Goal: Communication & Community: Answer question/provide support

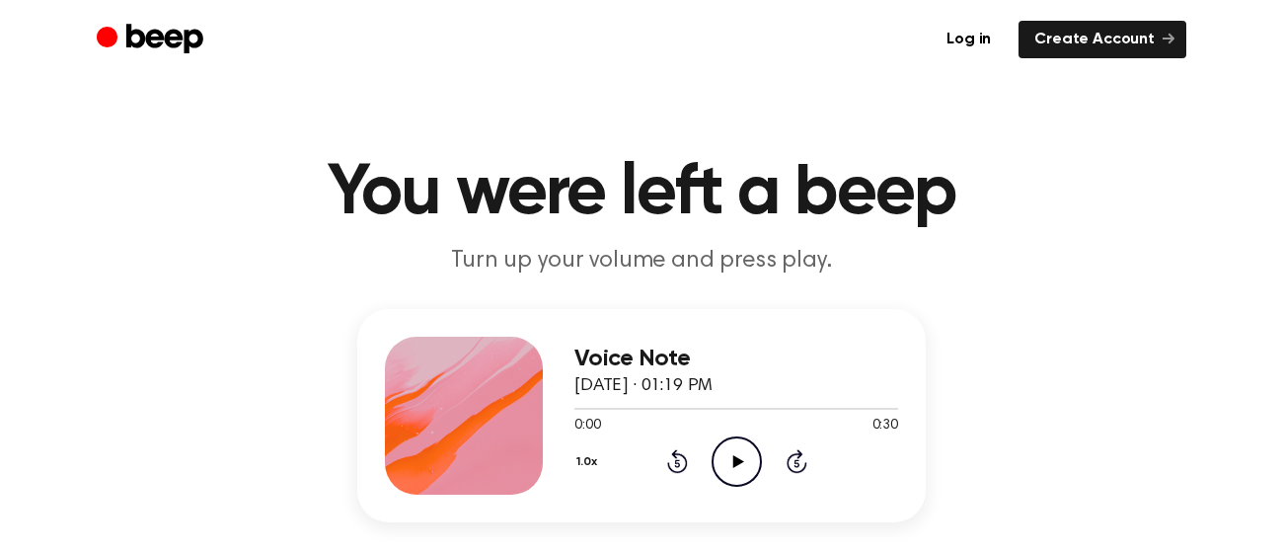
click at [738, 461] on icon at bounding box center [737, 461] width 11 height 13
click at [744, 450] on icon "Pause Audio" at bounding box center [737, 461] width 50 height 50
click at [746, 471] on icon "Play Audio" at bounding box center [737, 461] width 50 height 50
click at [747, 466] on icon "Pause Audio" at bounding box center [737, 461] width 50 height 50
click at [584, 456] on button "1.0x" at bounding box center [589, 462] width 31 height 34
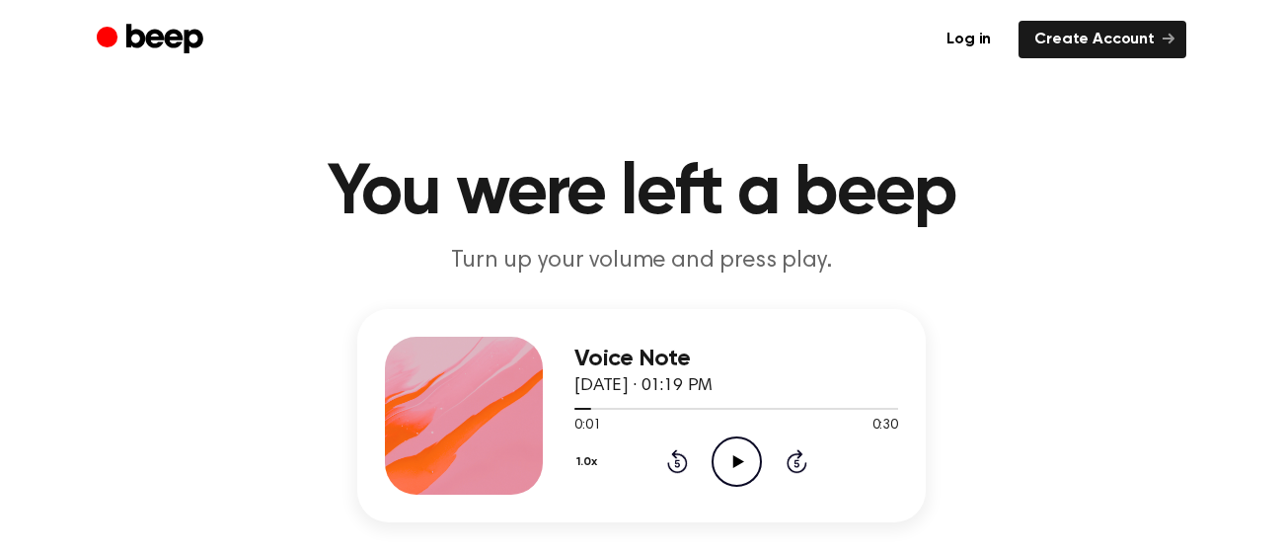
scroll to position [42, 0]
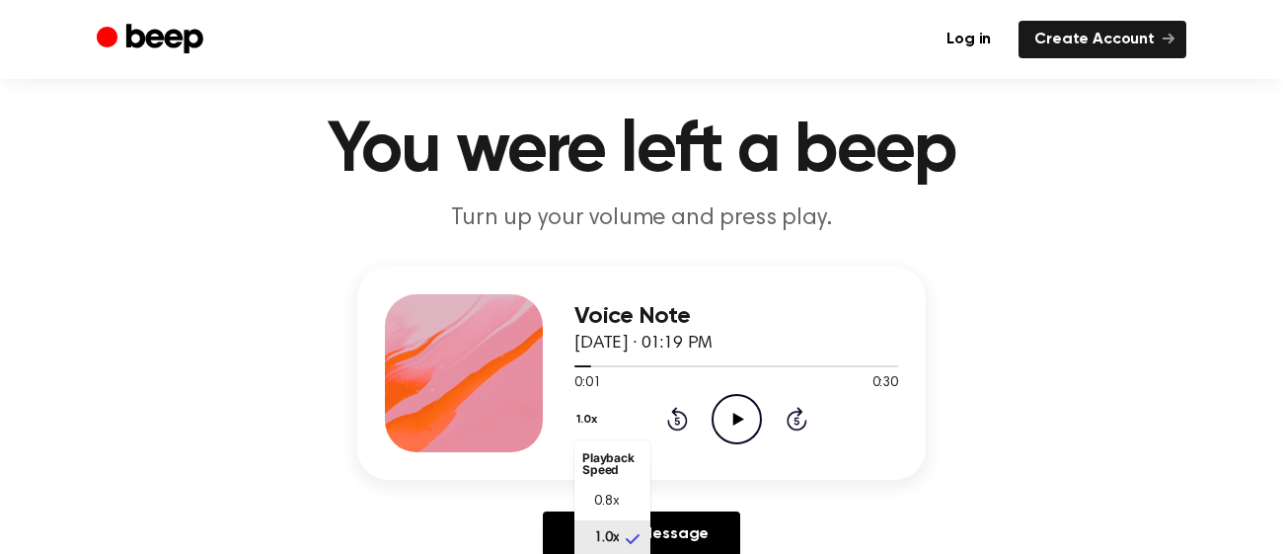
click at [615, 499] on span "0.8x" at bounding box center [606, 501] width 25 height 21
click at [739, 412] on icon "Play Audio" at bounding box center [737, 419] width 50 height 50
click at [728, 411] on icon "Pause Audio" at bounding box center [737, 419] width 50 height 50
click at [733, 419] on icon at bounding box center [737, 418] width 11 height 13
click at [602, 428] on button "0.8x" at bounding box center [591, 420] width 35 height 34
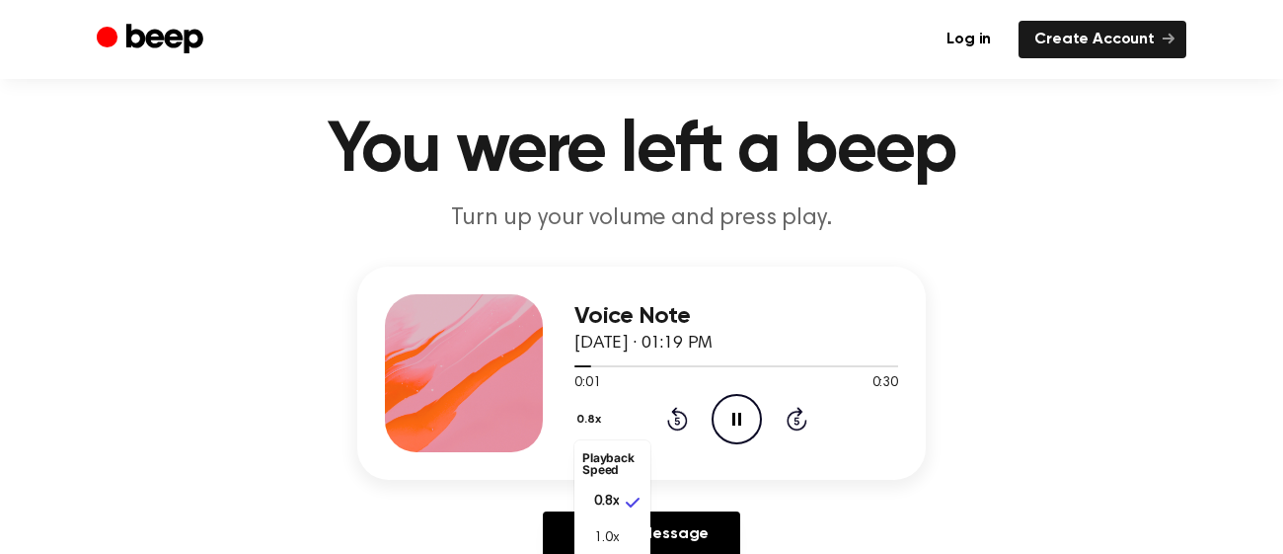
scroll to position [8, 0]
click at [614, 529] on span "1.0x" at bounding box center [606, 530] width 25 height 21
click at [742, 413] on icon "Pause Audio" at bounding box center [737, 419] width 50 height 50
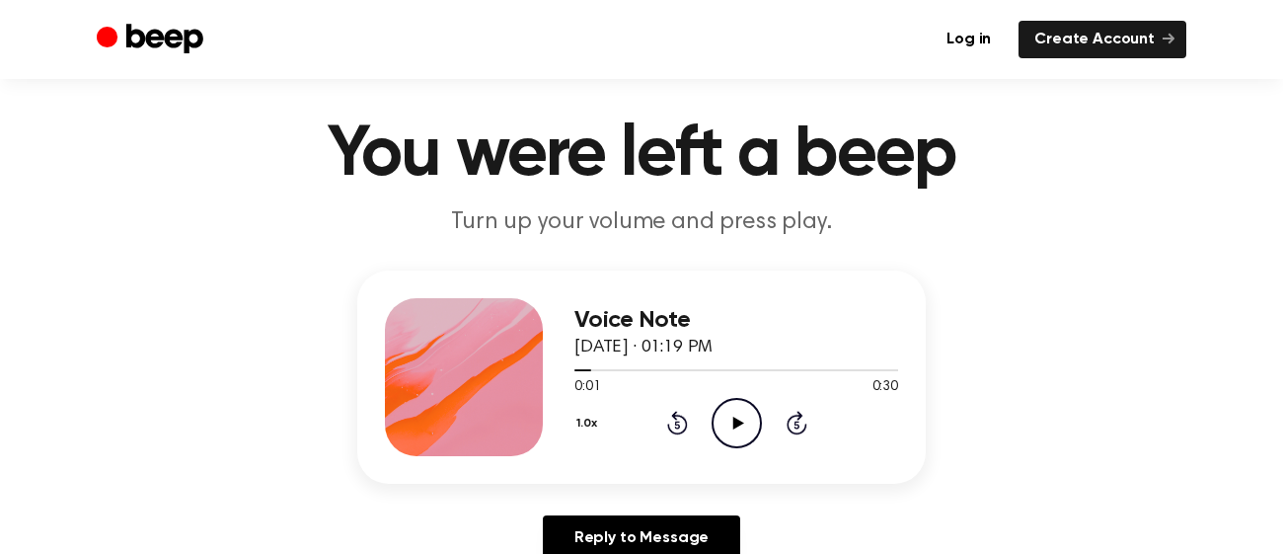
click at [721, 424] on icon "Play Audio" at bounding box center [737, 423] width 50 height 50
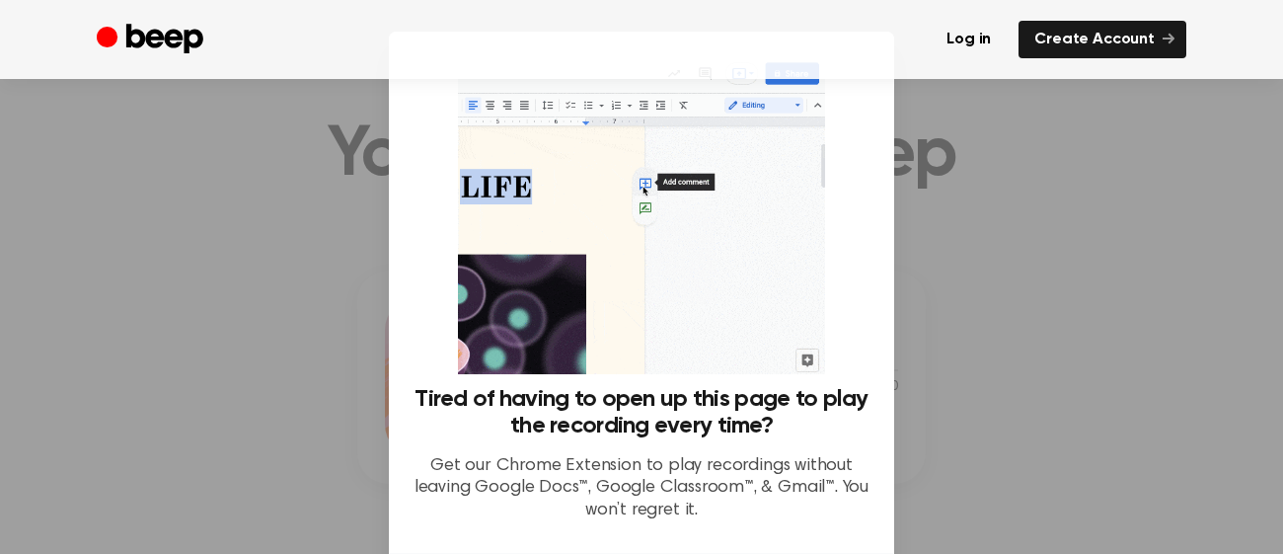
click at [862, 363] on div "Tired of having to open up this page to play the recording every time? Get our …" at bounding box center [641, 296] width 458 height 482
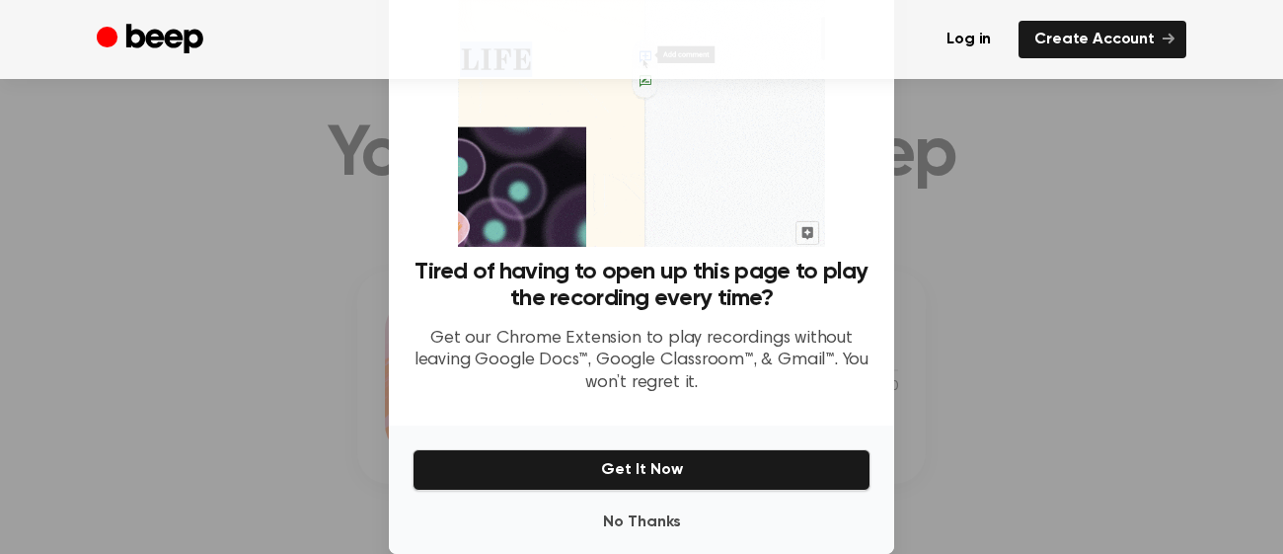
scroll to position [157, 0]
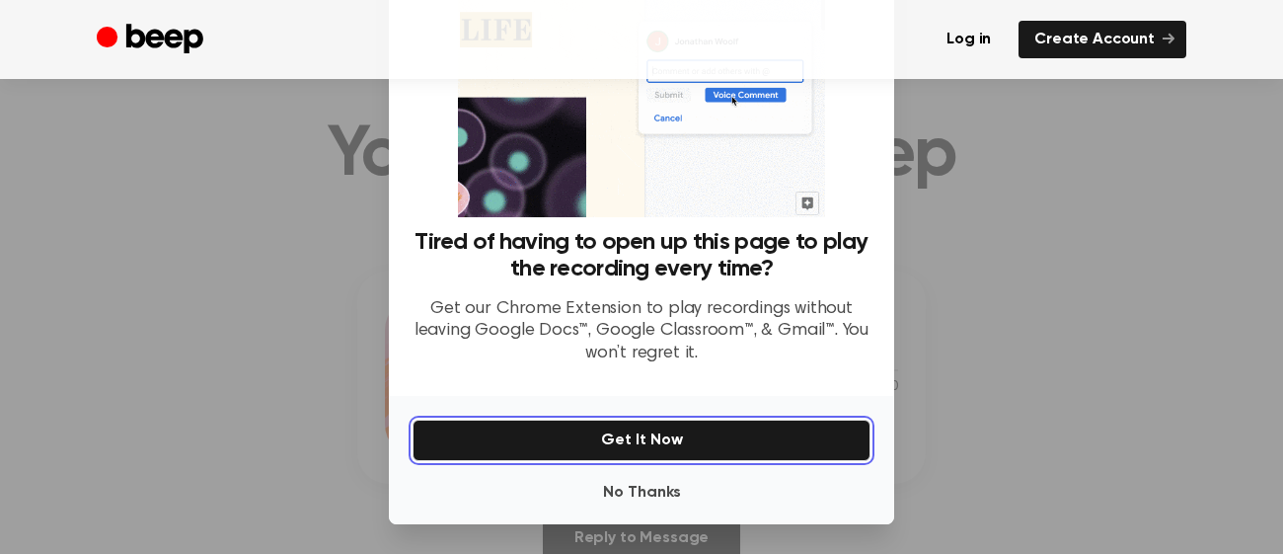
click at [787, 430] on button "Get It Now" at bounding box center [641, 439] width 458 height 41
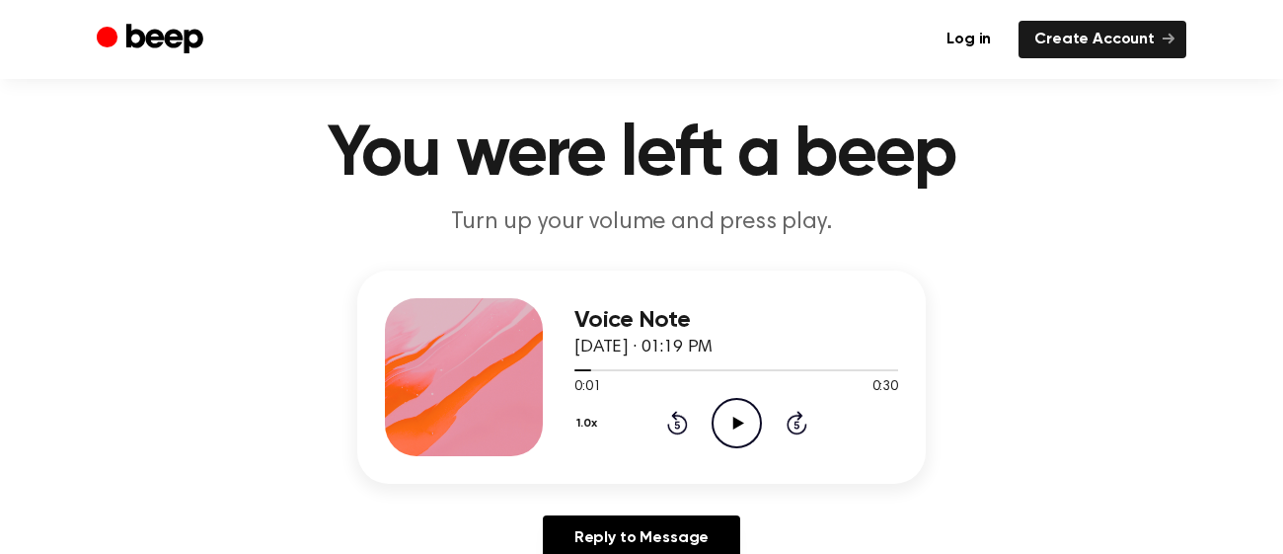
click at [737, 420] on icon at bounding box center [737, 422] width 11 height 13
click at [795, 422] on icon at bounding box center [795, 425] width 5 height 8
click at [676, 422] on icon at bounding box center [676, 425] width 5 height 8
click at [749, 420] on icon "Pause Audio" at bounding box center [737, 423] width 50 height 50
click at [745, 416] on icon "Play Audio" at bounding box center [737, 423] width 50 height 50
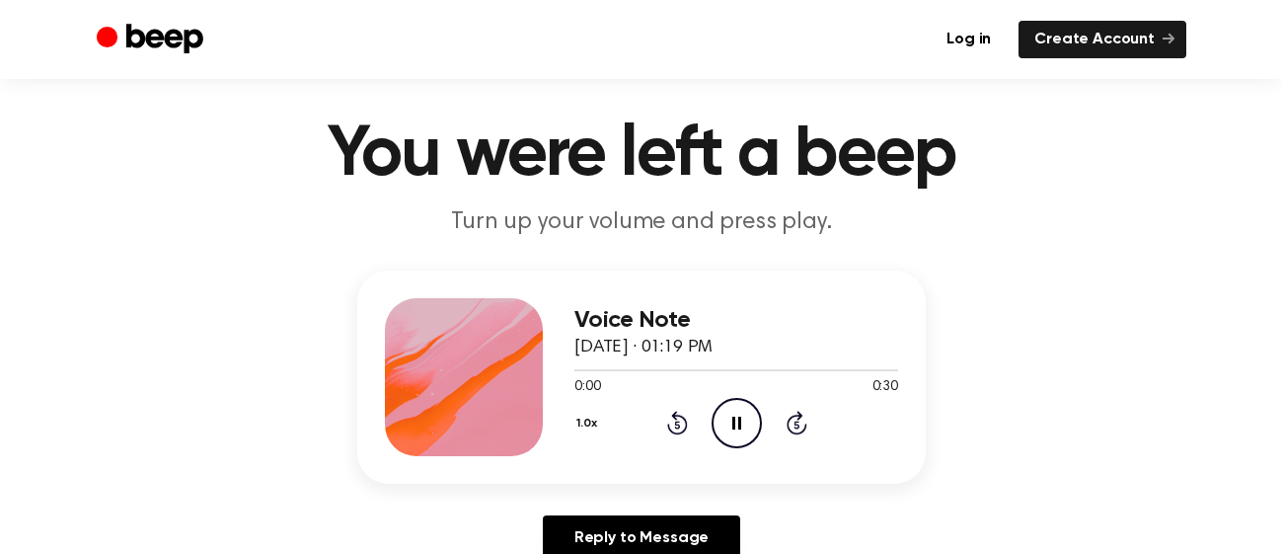
click at [734, 422] on icon at bounding box center [736, 422] width 9 height 13
click at [737, 420] on icon at bounding box center [737, 422] width 11 height 13
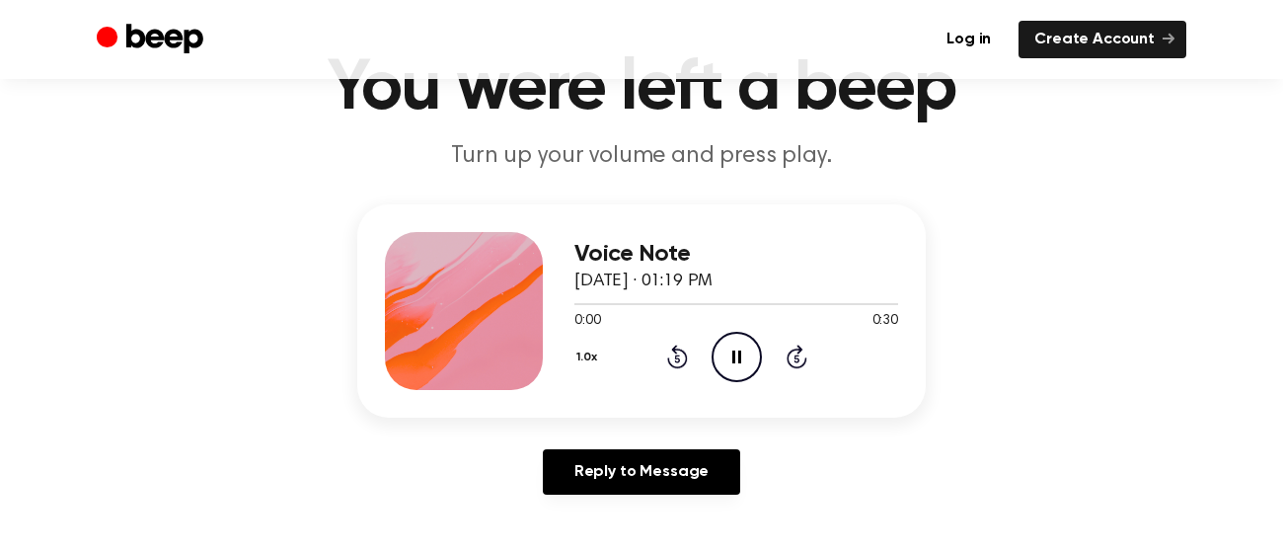
scroll to position [112, 0]
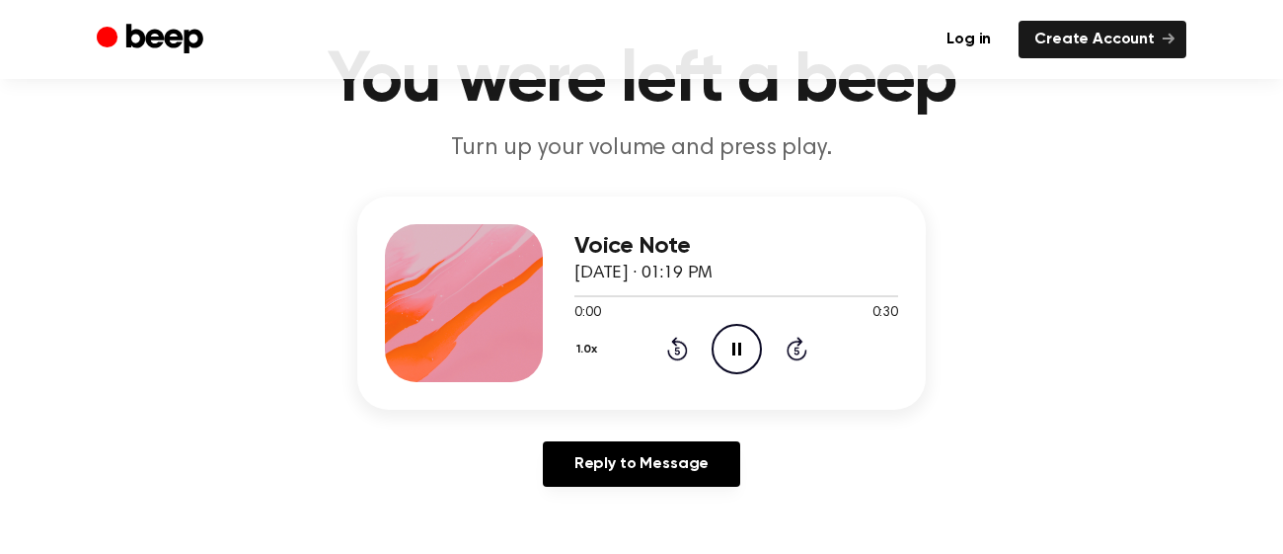
click at [732, 345] on icon at bounding box center [736, 348] width 9 height 13
click at [746, 352] on icon "Play Audio" at bounding box center [737, 349] width 50 height 50
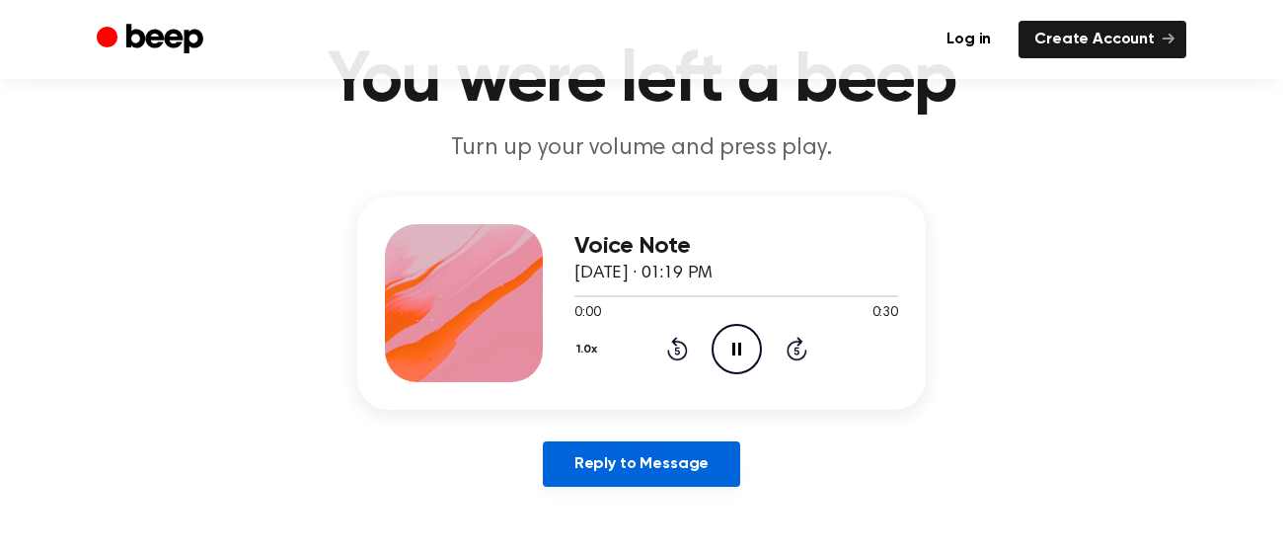
click at [620, 462] on link "Reply to Message" at bounding box center [641, 463] width 197 height 45
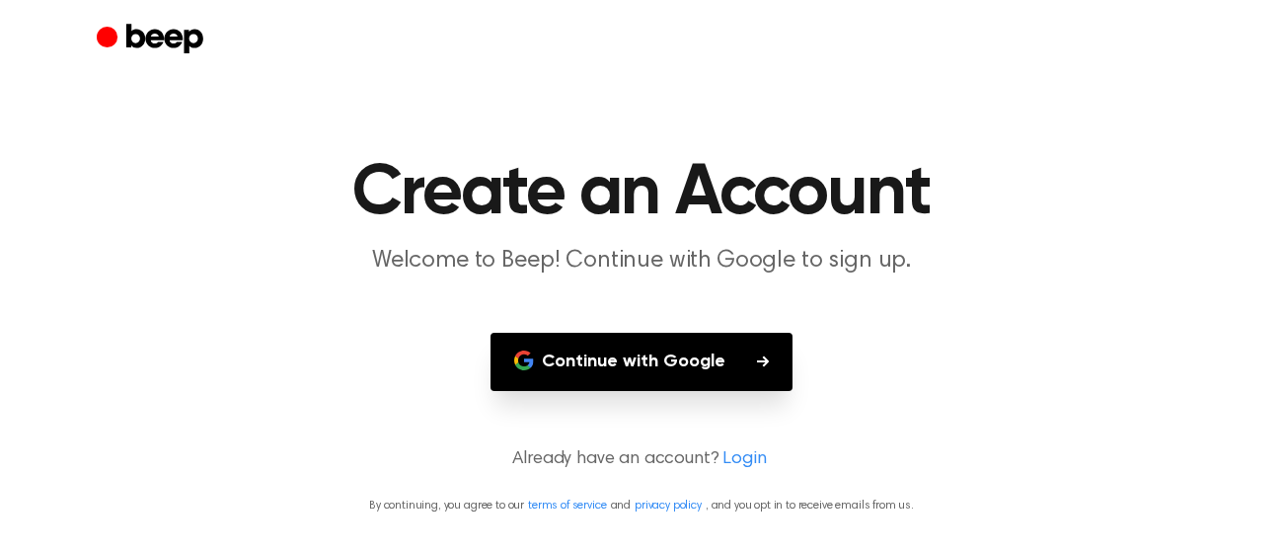
click at [625, 381] on button "Continue with Google" at bounding box center [641, 362] width 302 height 58
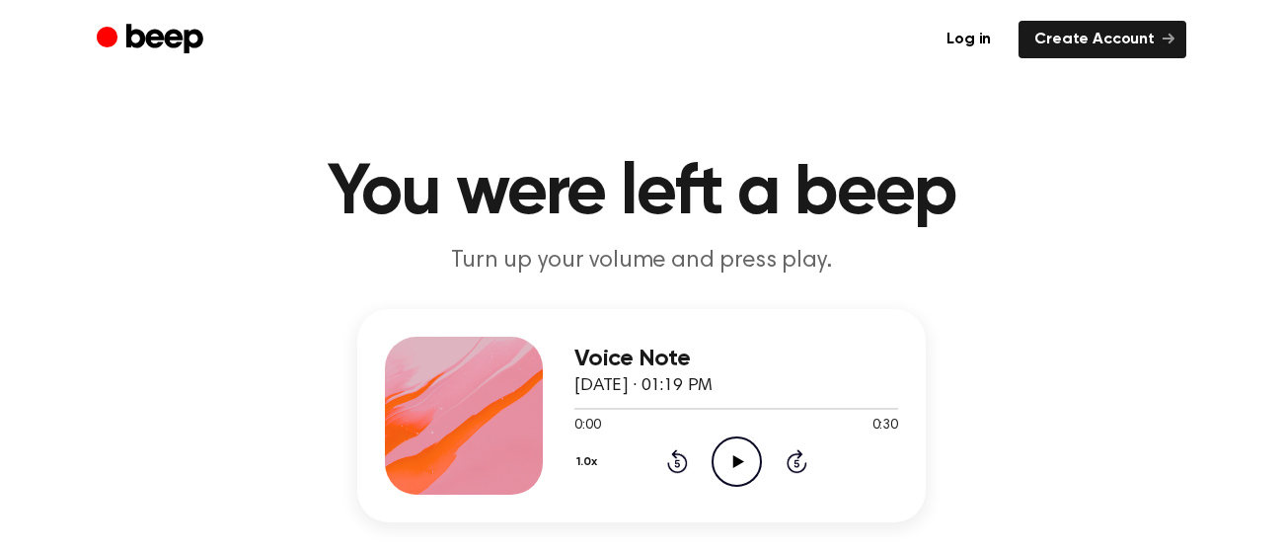
click at [739, 462] on icon at bounding box center [737, 461] width 11 height 13
click at [588, 459] on button "1.0x" at bounding box center [589, 462] width 31 height 34
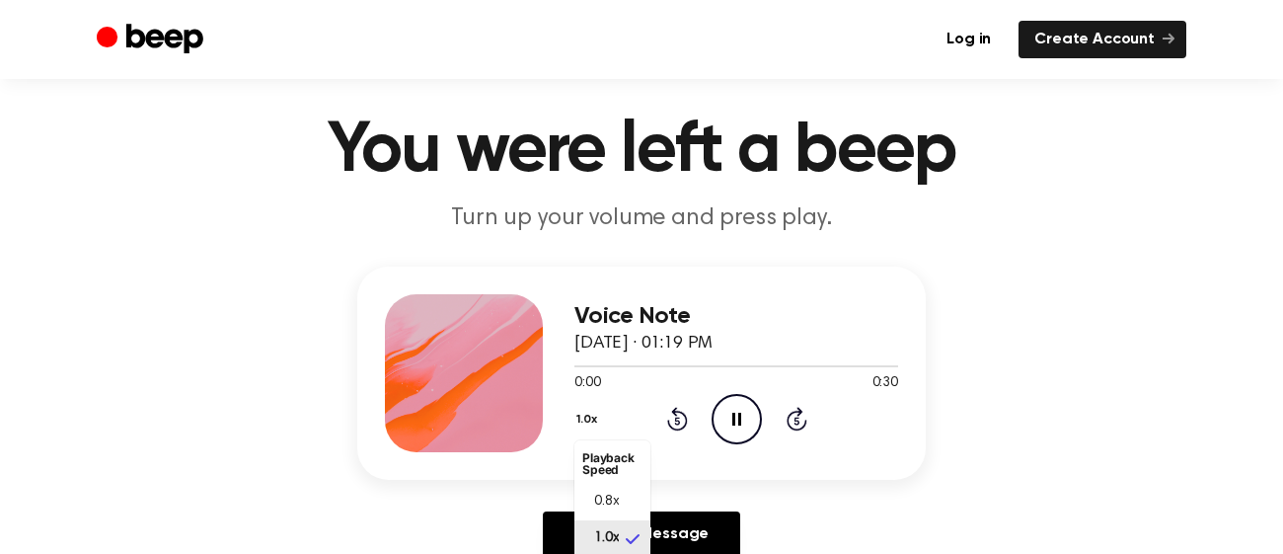
click at [622, 541] on li "1.0x" at bounding box center [612, 538] width 76 height 37
click at [593, 417] on button "1.0x" at bounding box center [589, 420] width 31 height 34
click at [620, 500] on li "0.8x" at bounding box center [612, 502] width 76 height 37
click at [585, 415] on button "0.8x" at bounding box center [591, 420] width 35 height 34
click at [595, 544] on span "1.0x" at bounding box center [606, 538] width 25 height 21
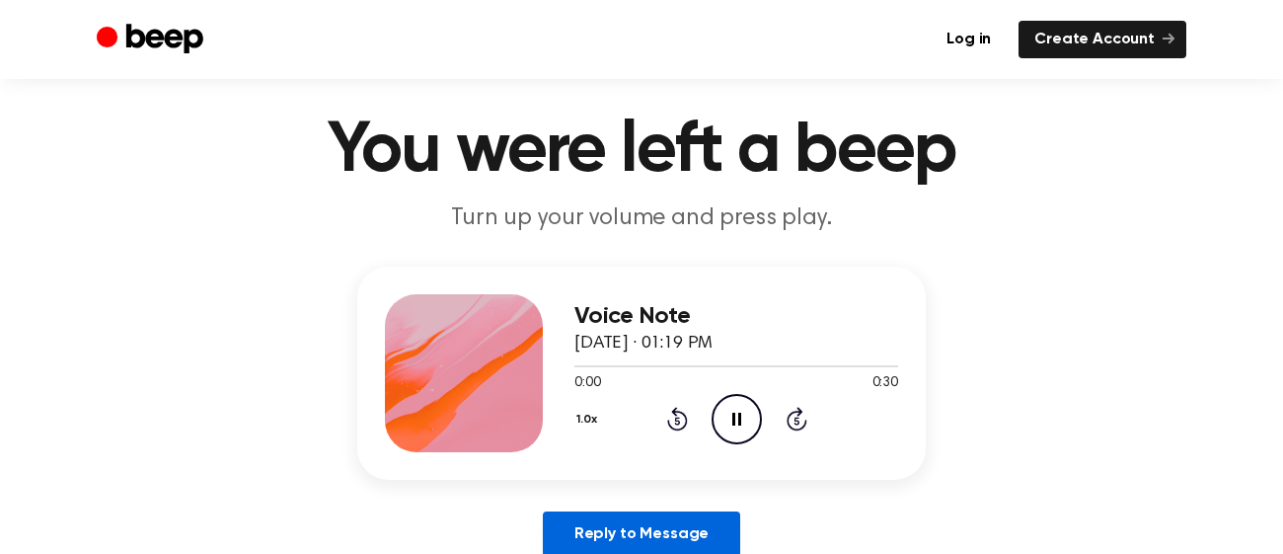
click at [598, 537] on link "Reply to Message" at bounding box center [641, 533] width 197 height 45
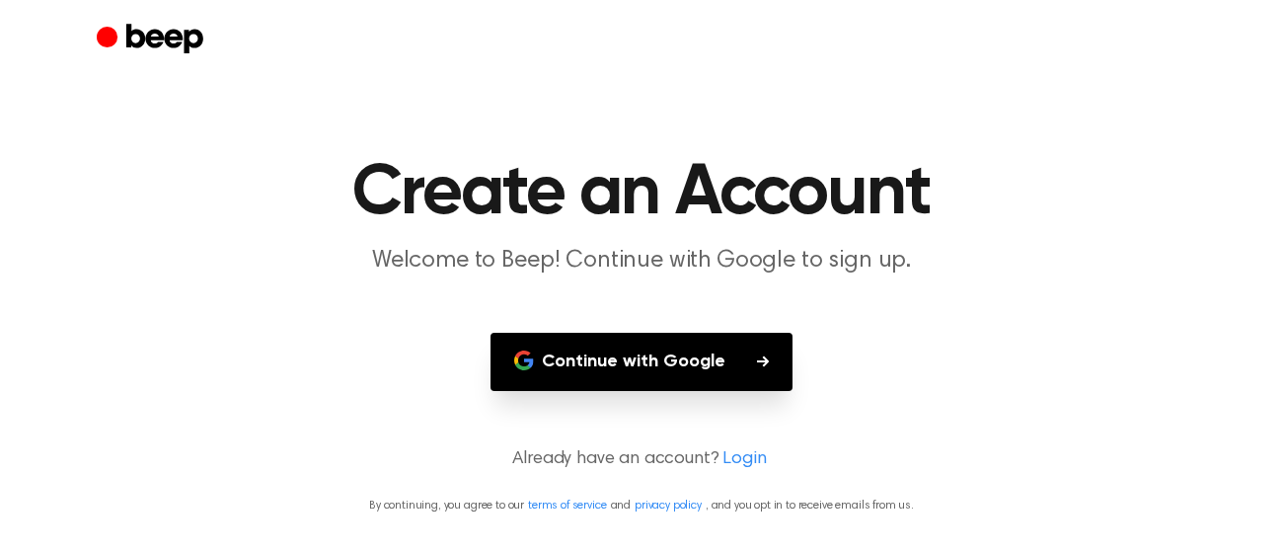
click at [676, 439] on main "Create an Account Welcome to Beep! Continue with Google to sign up. Continue wi…" at bounding box center [641, 277] width 1283 height 554
click at [662, 467] on p "Already have an account? Login" at bounding box center [642, 459] width 1236 height 27
click at [686, 450] on p "Already have an account? Login" at bounding box center [642, 459] width 1236 height 27
click at [757, 464] on link "Login" at bounding box center [743, 459] width 43 height 27
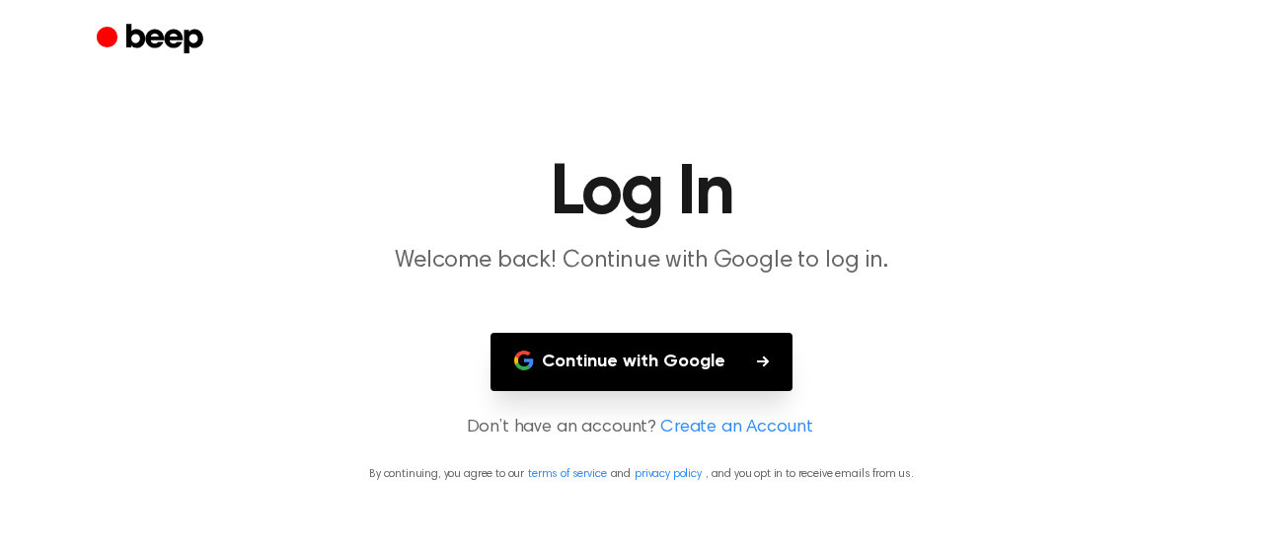
click at [733, 433] on link "Create an Account" at bounding box center [736, 427] width 152 height 27
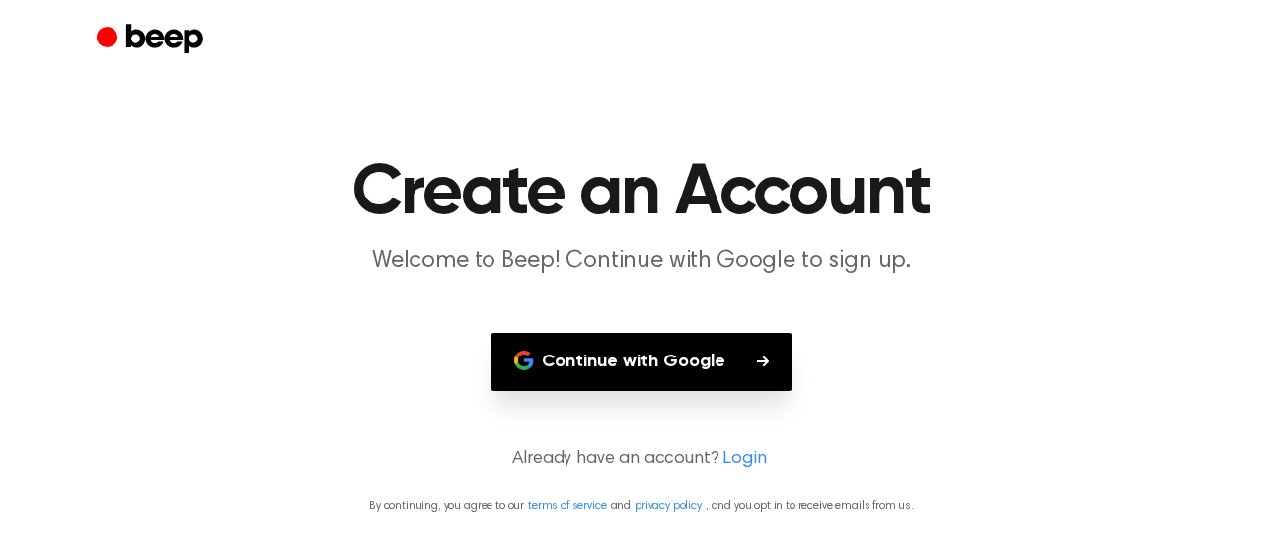
click at [722, 458] on link "Login" at bounding box center [743, 459] width 43 height 27
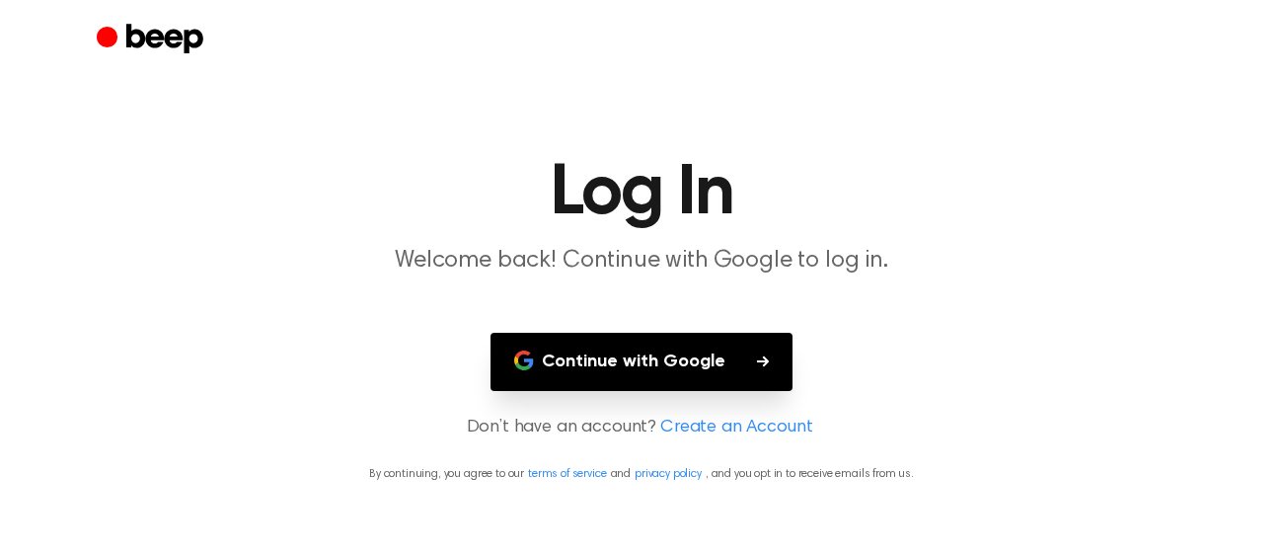
click at [645, 373] on button "Continue with Google" at bounding box center [641, 362] width 302 height 58
